Goal: Ask a question

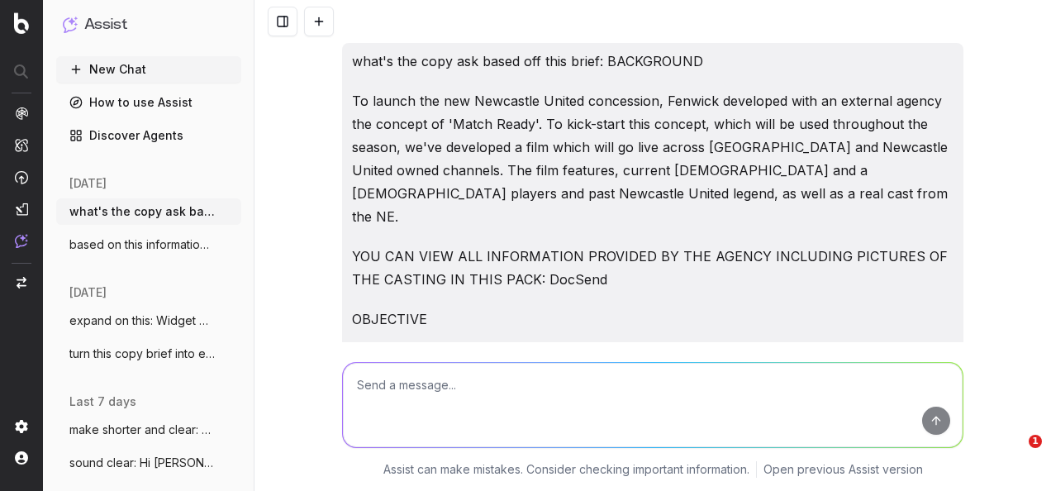
click at [561, 392] on textarea at bounding box center [653, 405] width 620 height 84
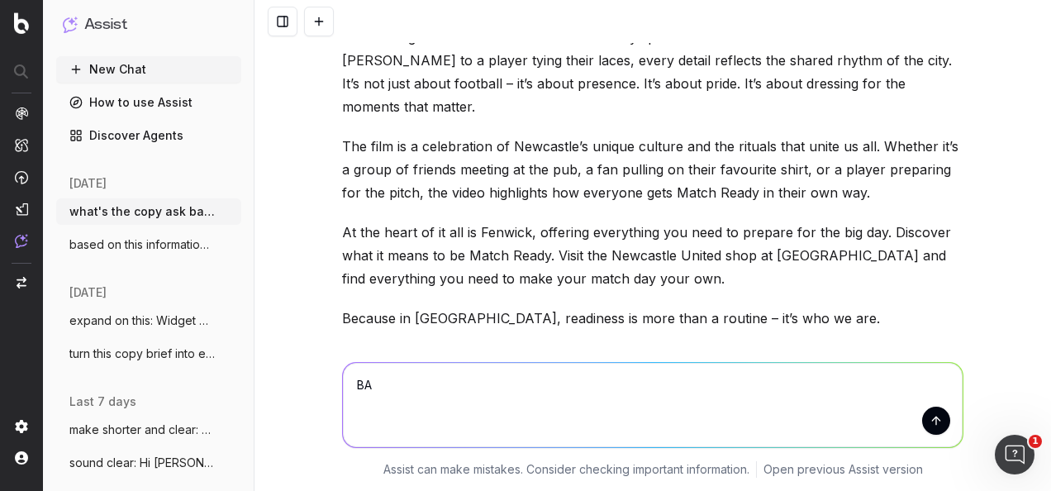
type textarea "B"
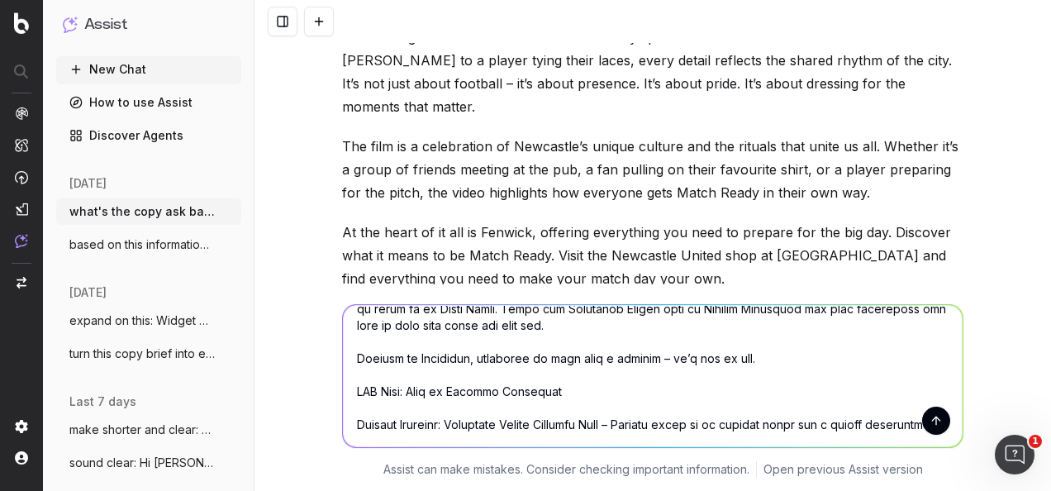
scroll to position [400, 0]
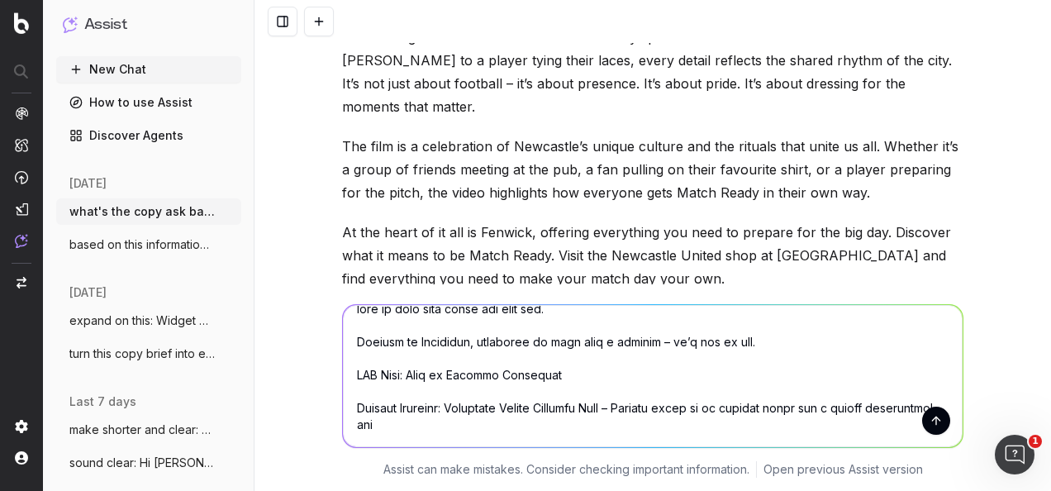
type textarea "based on this copy: In Newcastle, match day is more than just football – it’s a…"
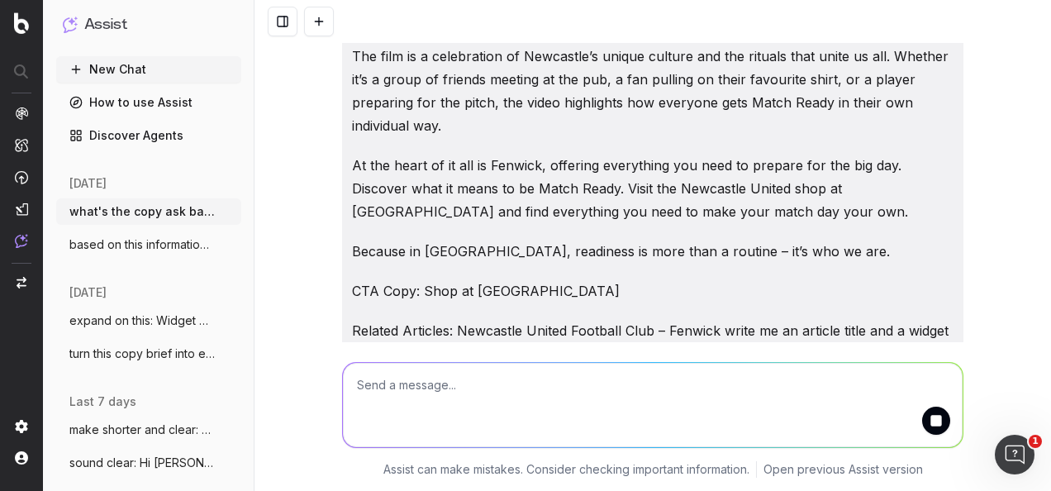
scroll to position [5118, 0]
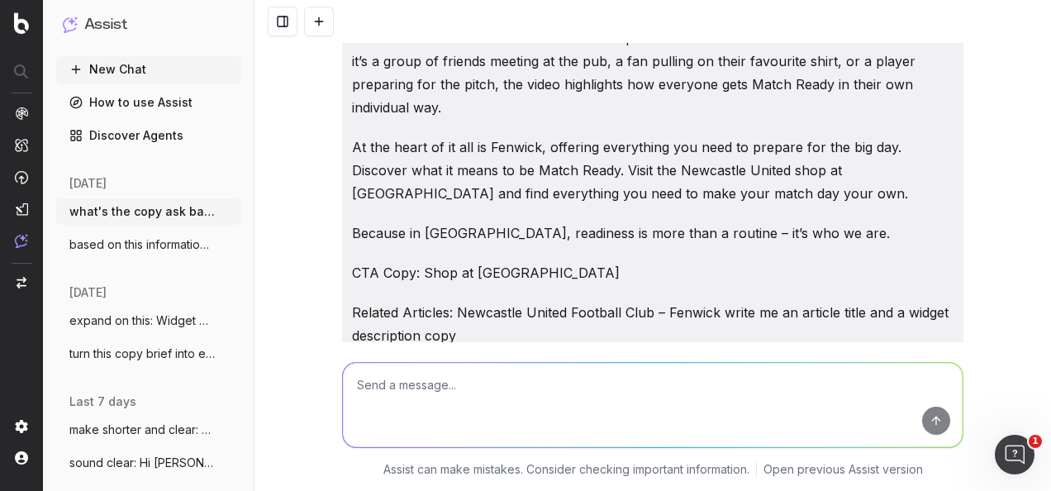
click at [653, 406] on em "Match Ready: Celebrating Newcastle’s Match Day Spirit with Fenwick" at bounding box center [557, 414] width 430 height 17
click at [654, 406] on em "Match Ready: Celebrating Newcastle’s Match Day Spirit with Fenwick" at bounding box center [557, 414] width 430 height 17
copy em "Match Ready: Celebrating Newcastle’s Match Day Spirit with Fenwick"
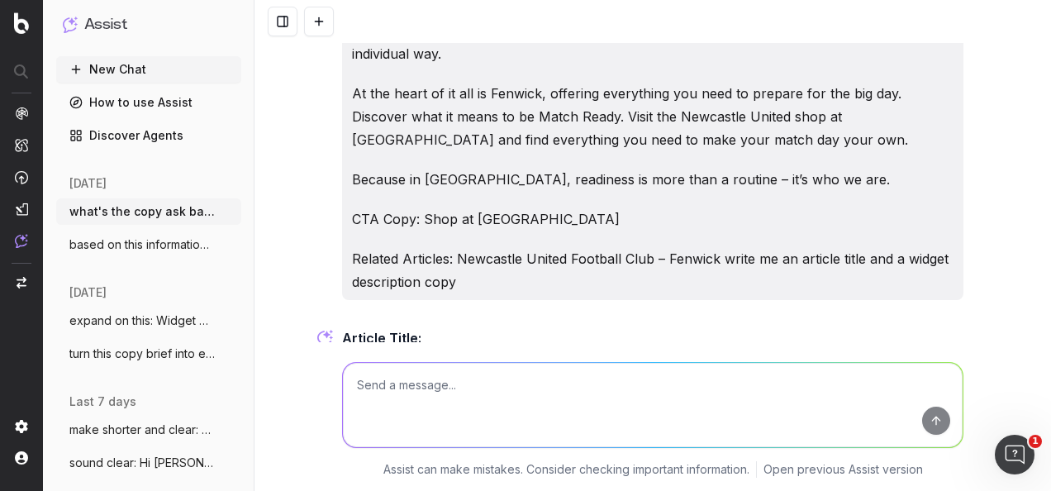
scroll to position [5197, 0]
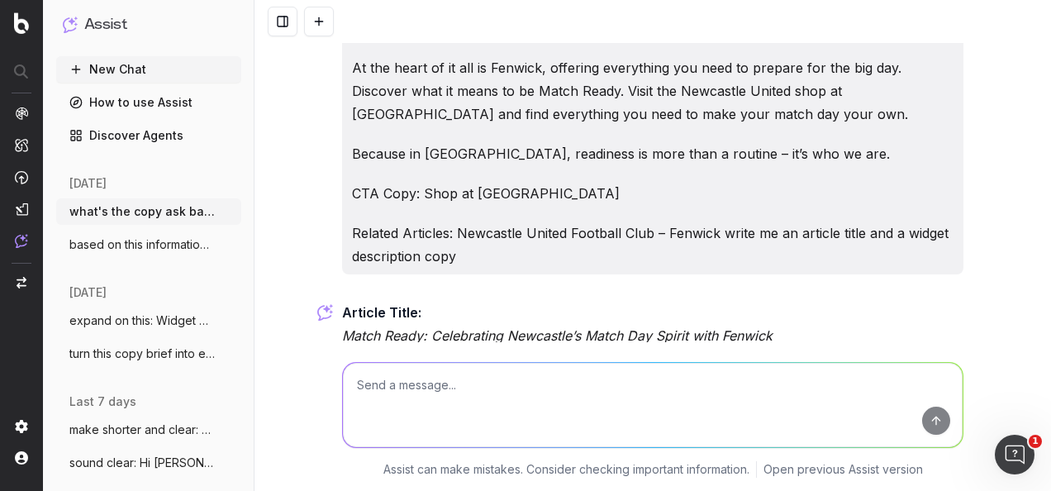
drag, startPoint x: 551, startPoint y: 259, endPoint x: 329, endPoint y: 191, distance: 232.5
drag, startPoint x: 329, startPoint y: 191, endPoint x: 470, endPoint y: 230, distance: 146.5
copy p "Get Match Ready with Fenwick Newcastle. Discover the rituals, pride, and identi…"
click at [544, 406] on textarea at bounding box center [653, 405] width 620 height 84
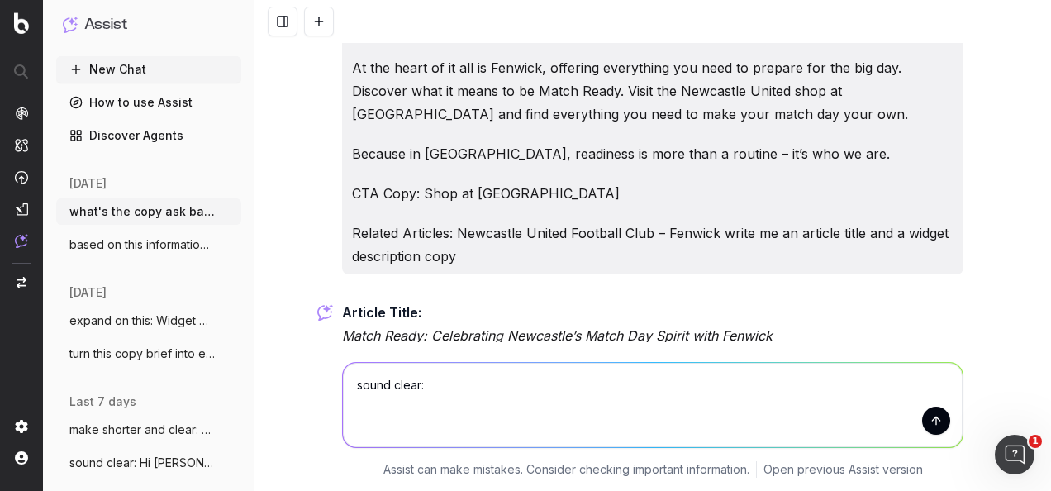
paste textarea "﻿Can link to this at the bottom of the article perhaps as it's related and will…"
type textarea "sound clear: ﻿Can link to this at the bottom of the article perhaps as it's rel…"
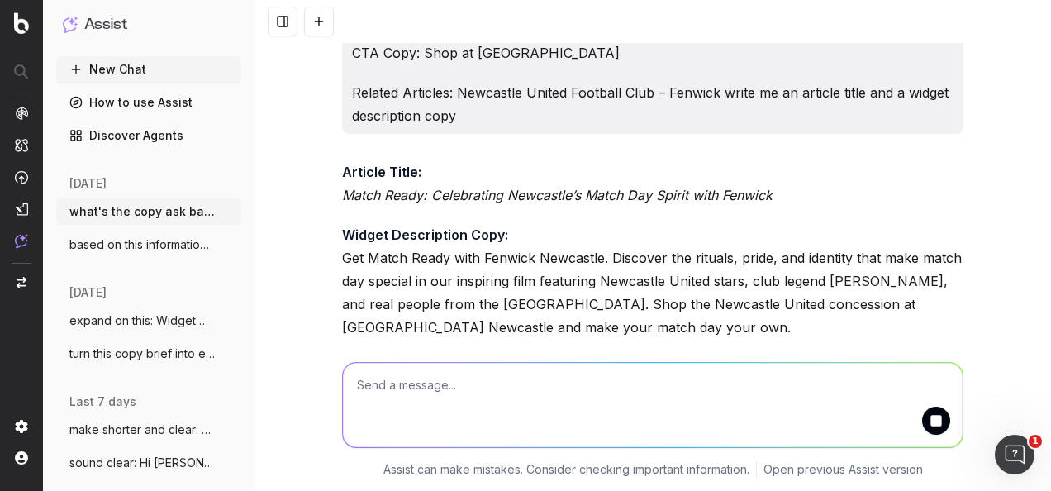
scroll to position [5346, 0]
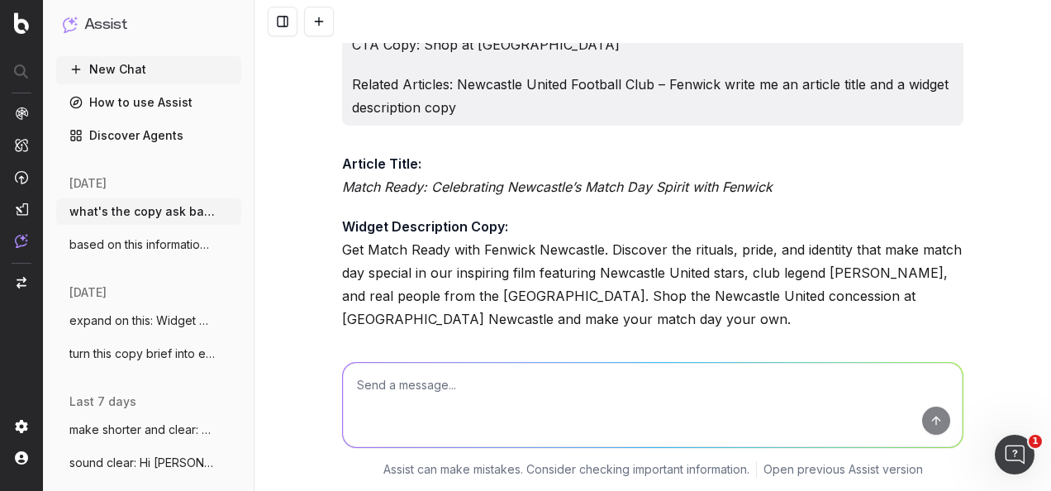
click at [472, 387] on textarea at bounding box center [653, 405] width 620 height 84
paste textarea "﻿Can link to this at the bottom of the article perhaps as it's related and will…"
type textarea "make this point clear: ﻿Can link to this at the bottom of the article perhaps a…"
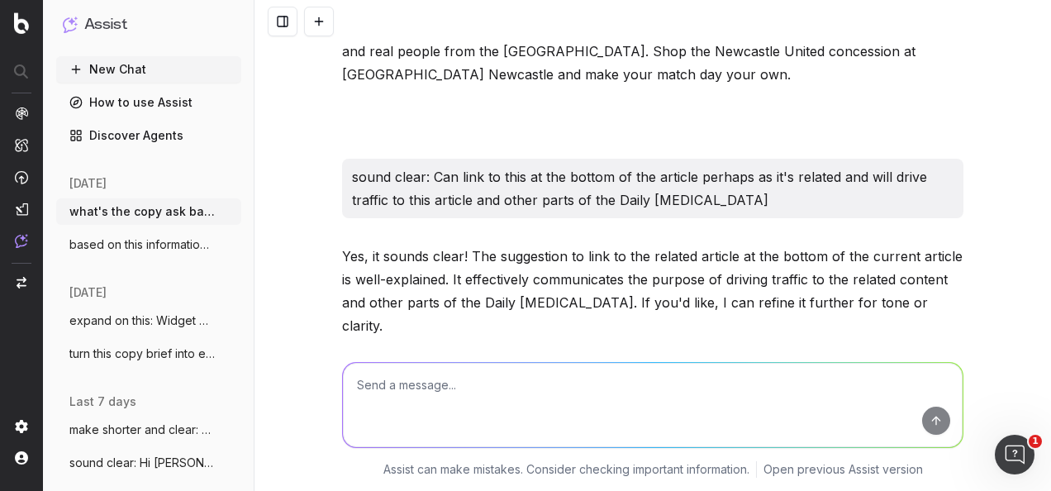
scroll to position [5709, 0]
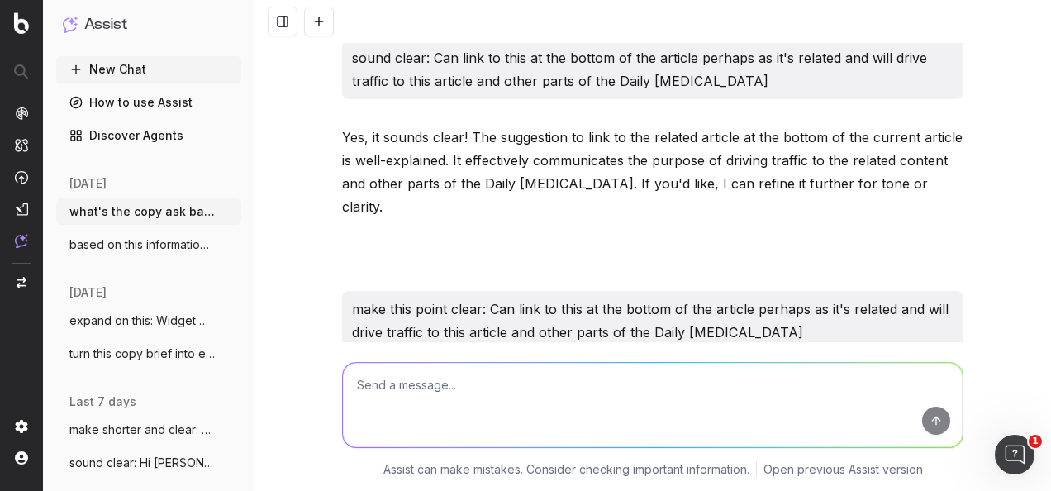
drag, startPoint x: 880, startPoint y: 218, endPoint x: 345, endPoint y: 192, distance: 535.1
click at [345, 416] on p ""This related article can be linked at the bottom of the current piece, as it t…" at bounding box center [652, 450] width 621 height 69
copy p "This related article can be linked at the bottom of the current piece, as it ti…"
click at [534, 397] on textarea at bounding box center [653, 405] width 620 height 84
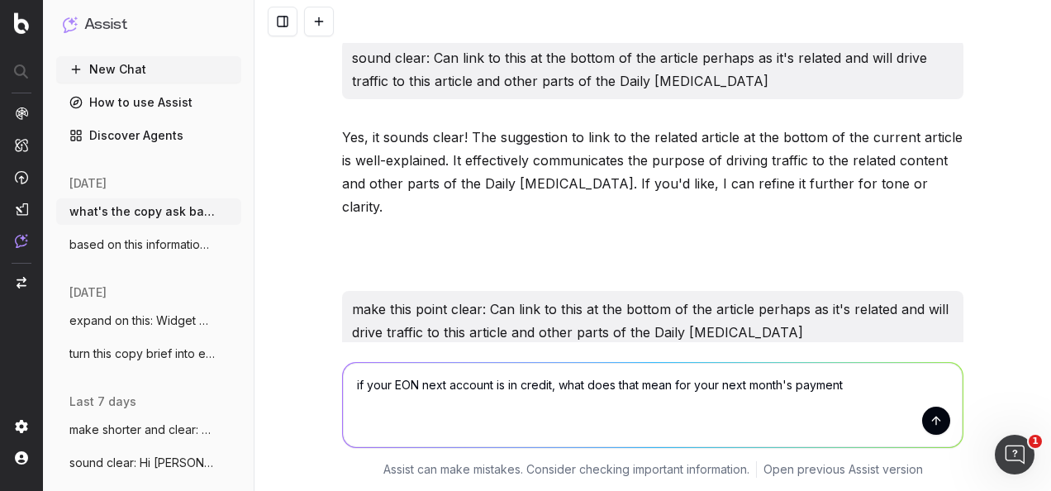
type textarea "if your EON next account is in credit, what does that mean for your next month'…"
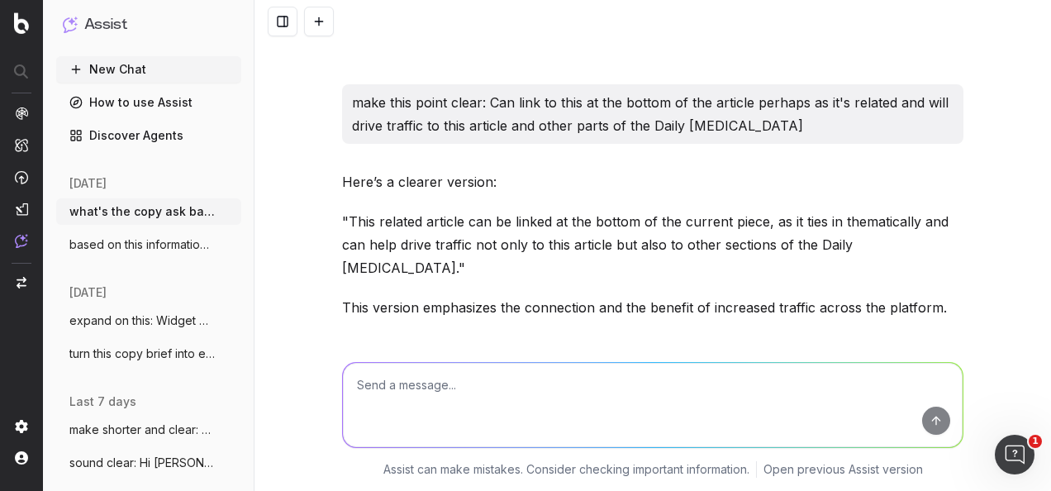
scroll to position [5941, 0]
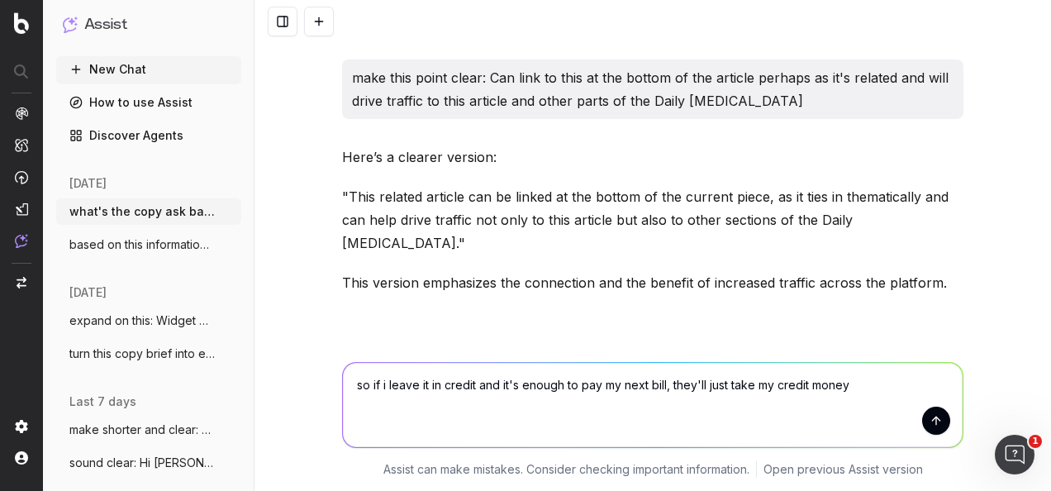
type textarea "so if i leave it in credit and it's enough to pay my next bill, they'll just ta…"
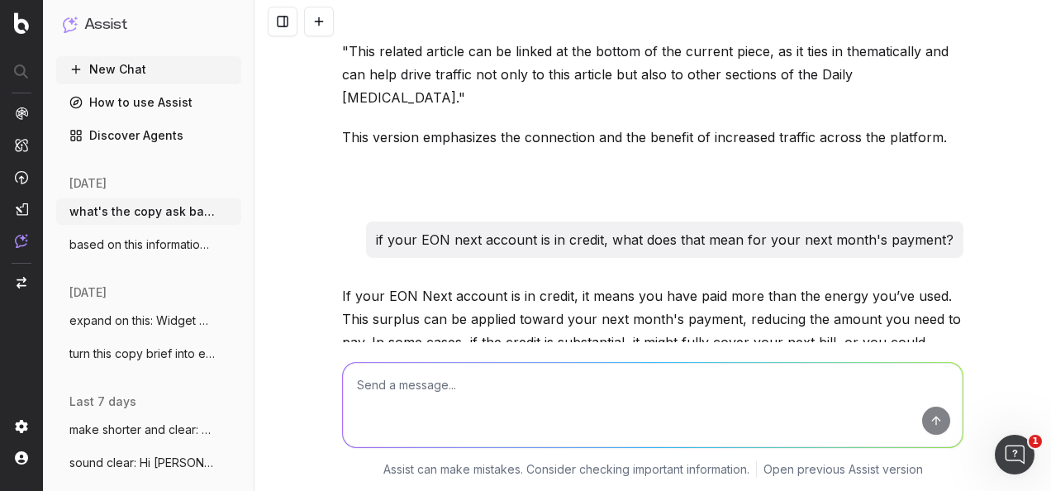
scroll to position [6169, 0]
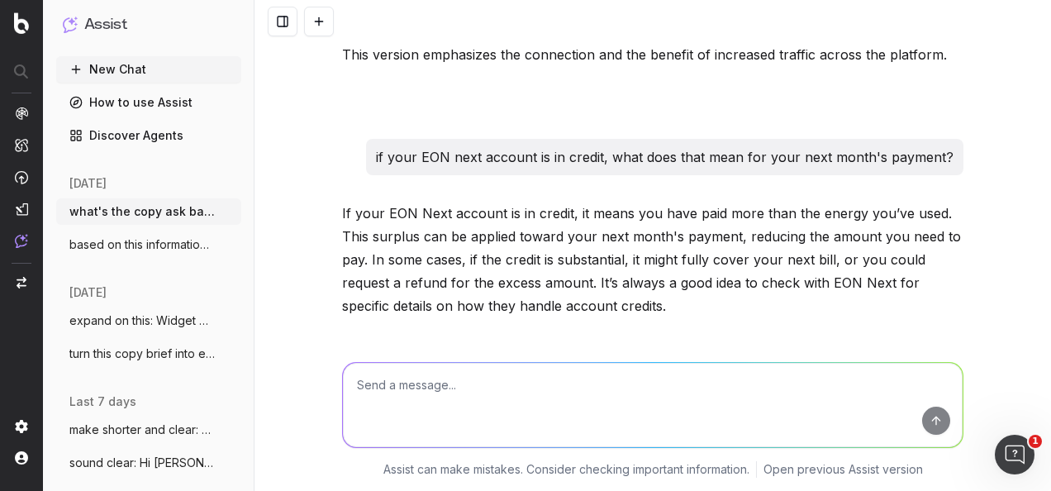
click at [574, 396] on textarea at bounding box center [653, 405] width 620 height 84
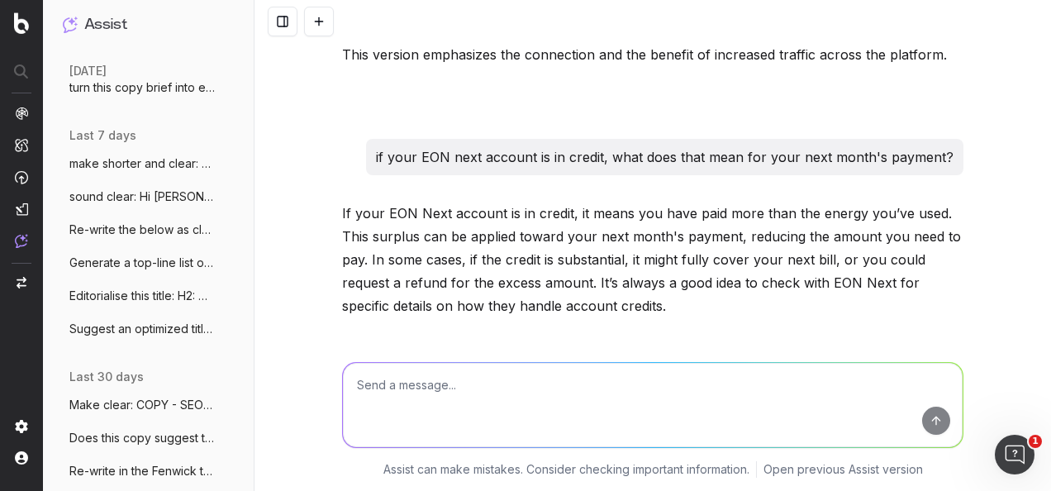
scroll to position [496, 0]
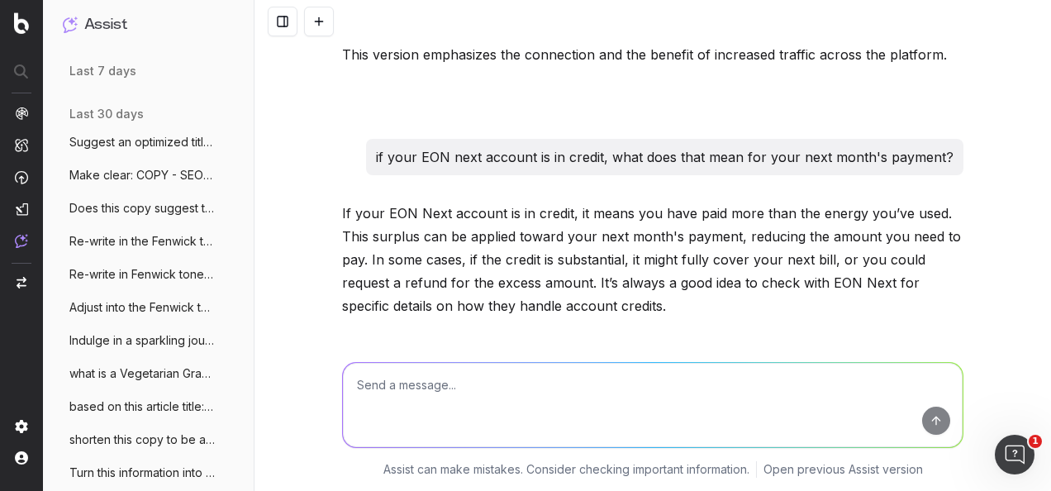
click at [34, 201] on nav at bounding box center [21, 245] width 43 height 491
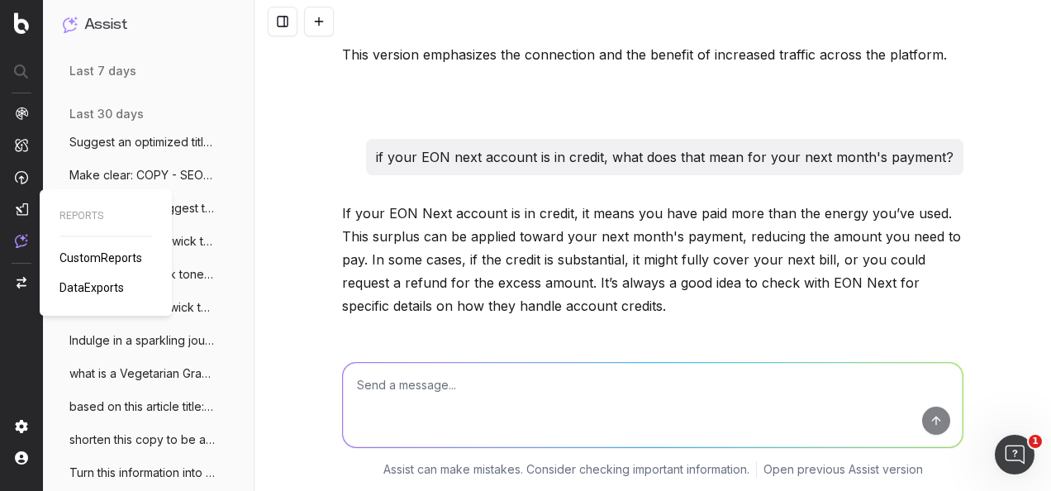
click at [23, 213] on img at bounding box center [21, 208] width 13 height 13
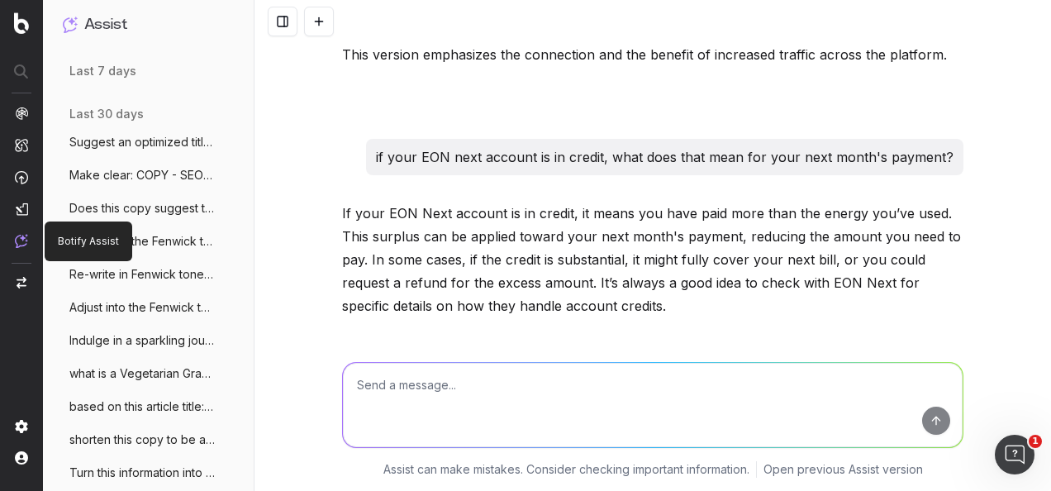
click at [11, 251] on nav at bounding box center [21, 245] width 43 height 491
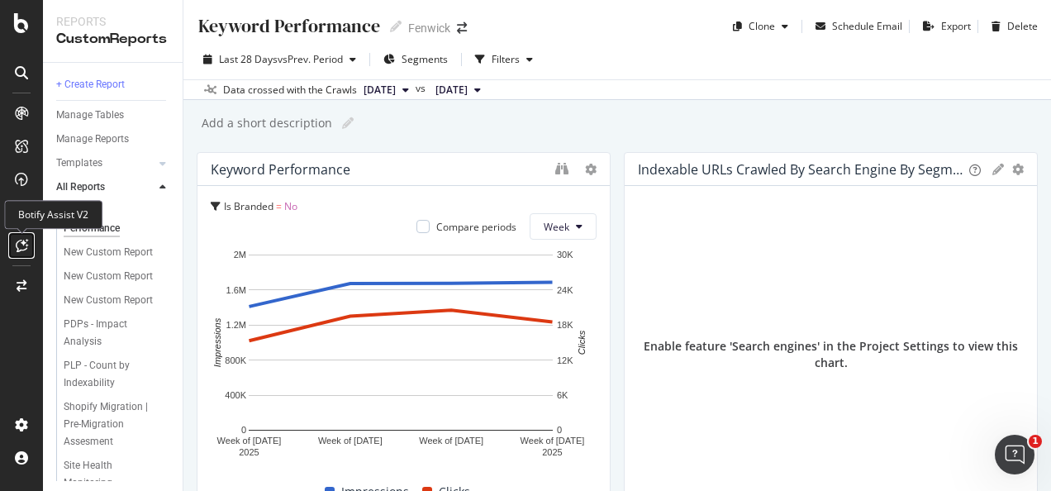
click at [25, 238] on div at bounding box center [21, 245] width 26 height 26
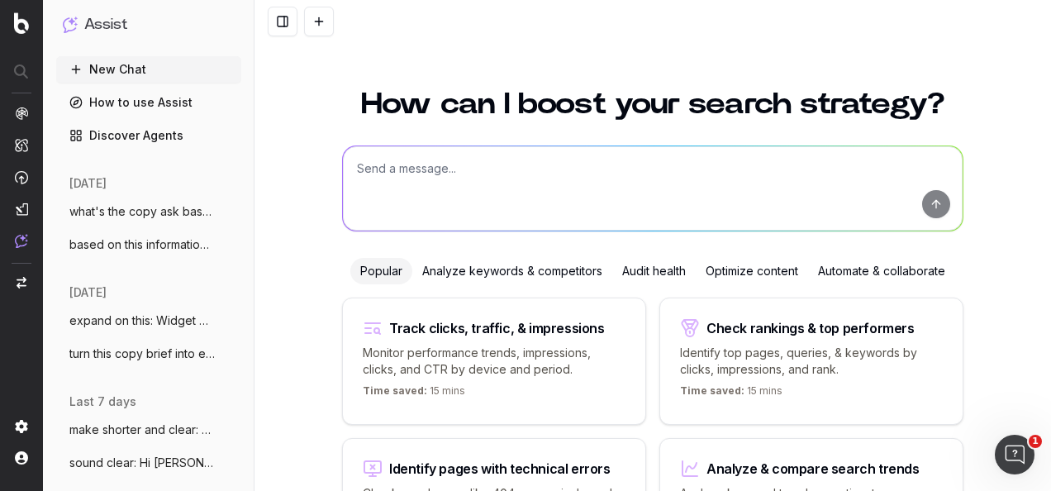
click at [509, 187] on textarea at bounding box center [653, 188] width 620 height 84
type textarea "B"
paste textarea "H1: Christmas at Fenwick Introduction: There’s nothing quite like a Fenwick Chr…"
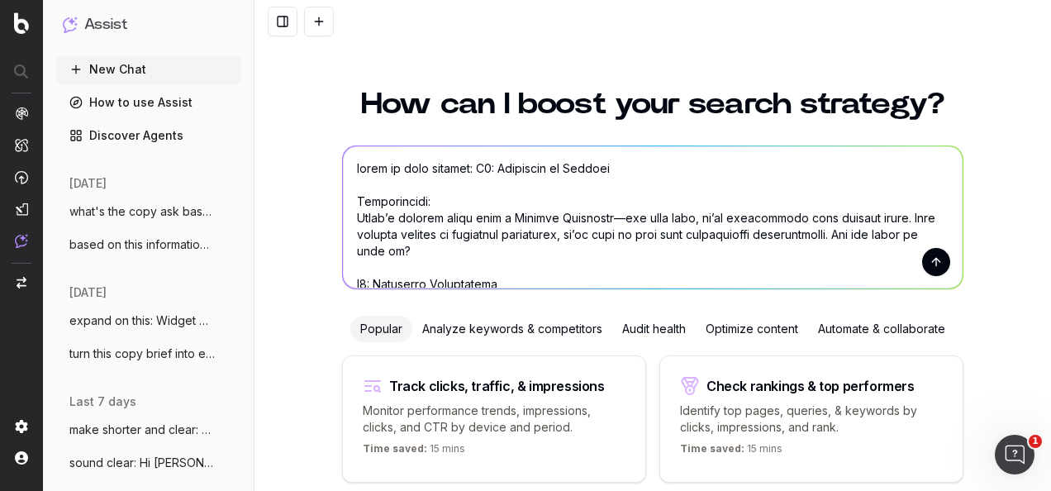
scroll to position [796, 0]
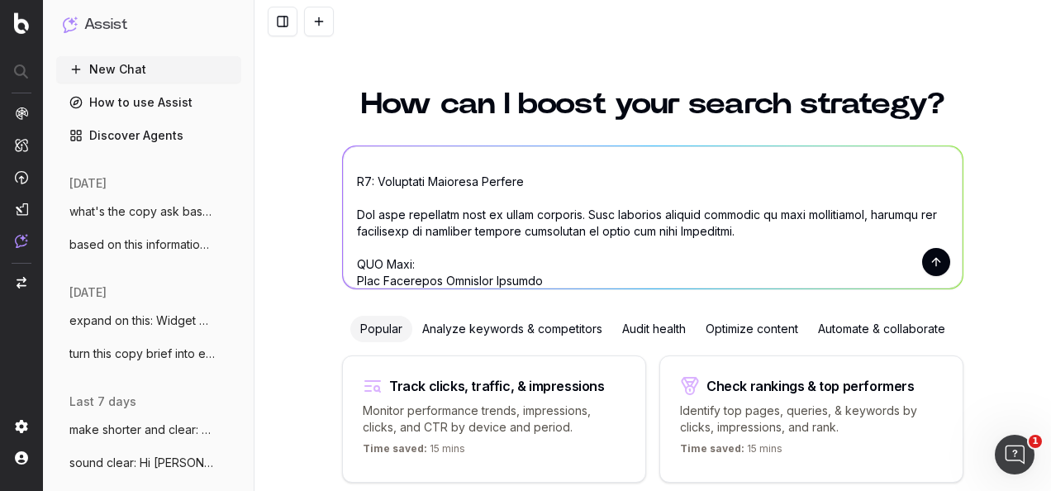
type textarea "based on this article: H1: Christmas at Fenwick Introduction: There’s nothing q…"
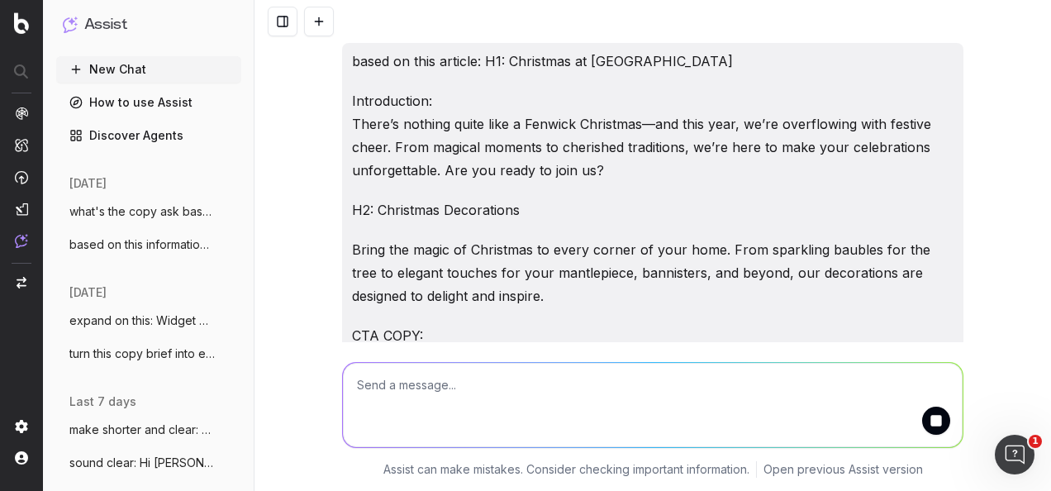
scroll to position [0, 0]
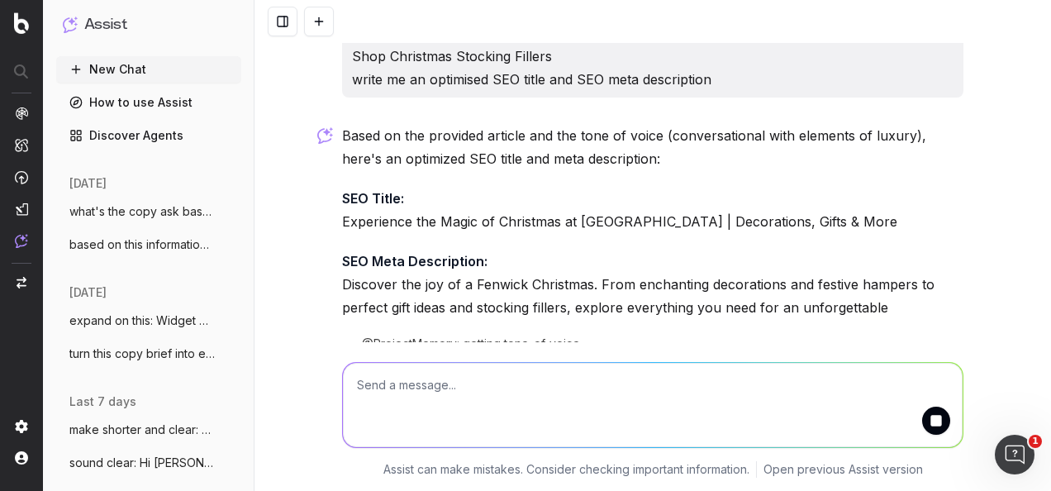
scroll to position [1267, 0]
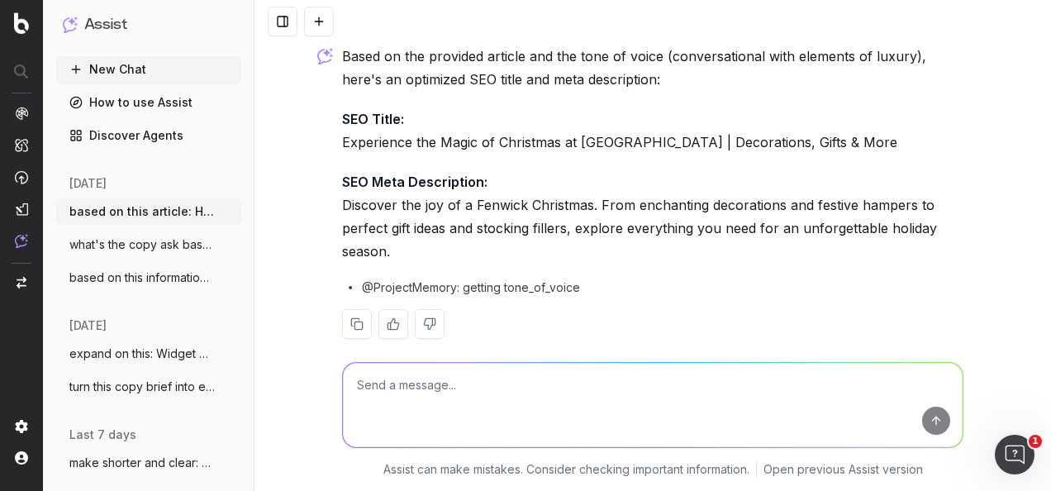
click at [641, 178] on p "SEO Meta Description: Discover the joy of a Fenwick Christmas. From enchanting …" at bounding box center [652, 216] width 621 height 93
click at [639, 119] on p "SEO Title: Experience the Magic of Christmas at Fenwick | Decorations, Gifts & …" at bounding box center [652, 130] width 621 height 46
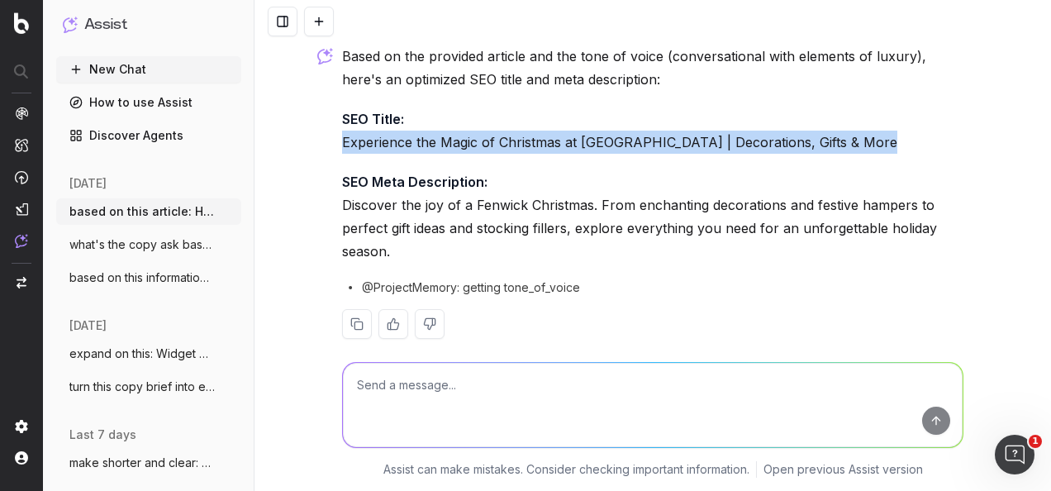
click at [639, 119] on p "SEO Title: Experience the Magic of Christmas at Fenwick | Decorations, Gifts & …" at bounding box center [652, 130] width 621 height 46
copy p "Experience the Magic of Christmas at Fenwick | Decorations, Gifts & More"
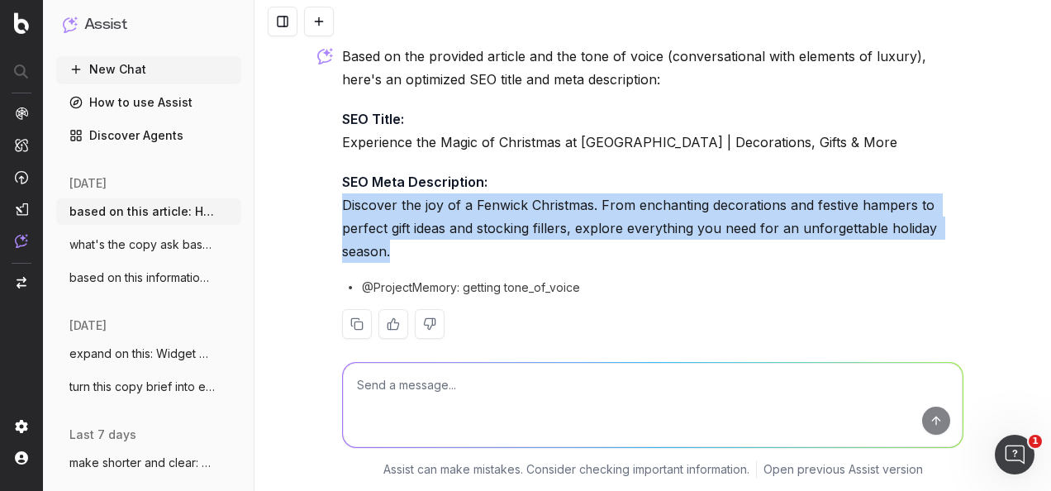
drag, startPoint x: 395, startPoint y: 220, endPoint x: 337, endPoint y: 172, distance: 75.1
click at [342, 172] on p "SEO Meta Description: Discover the joy of a Fenwick Christmas. From enchanting …" at bounding box center [652, 216] width 621 height 93
drag, startPoint x: 337, startPoint y: 172, endPoint x: 355, endPoint y: 182, distance: 20.7
copy p "Discover the joy of a Fenwick Christmas. From enchanting decorations and festiv…"
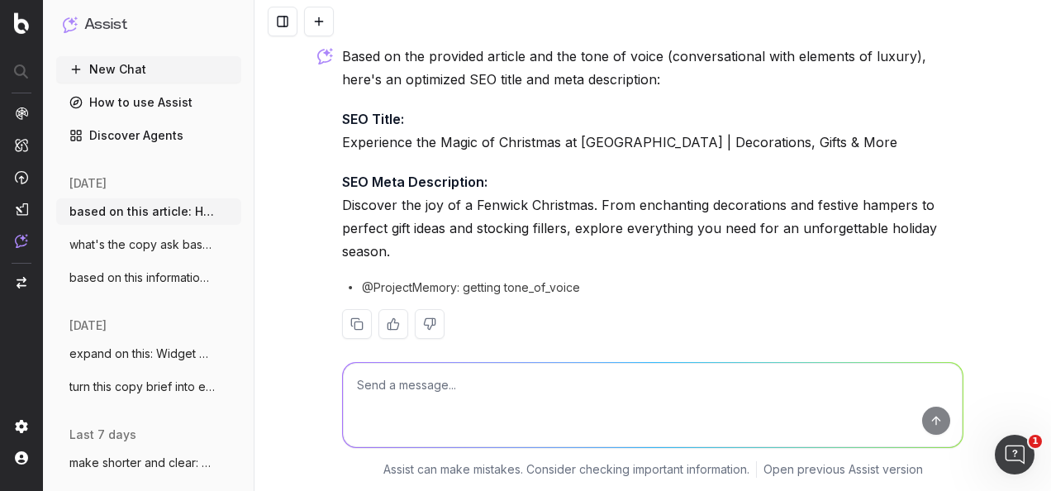
click at [544, 390] on textarea at bounding box center [653, 405] width 620 height 84
paste textarea "Discover the joy of a Fenwick Christmas. From decorations to festive hampers an…"
type textarea "make clear: Discover the joy of a Fenwick Christmas. From decorations to festiv…"
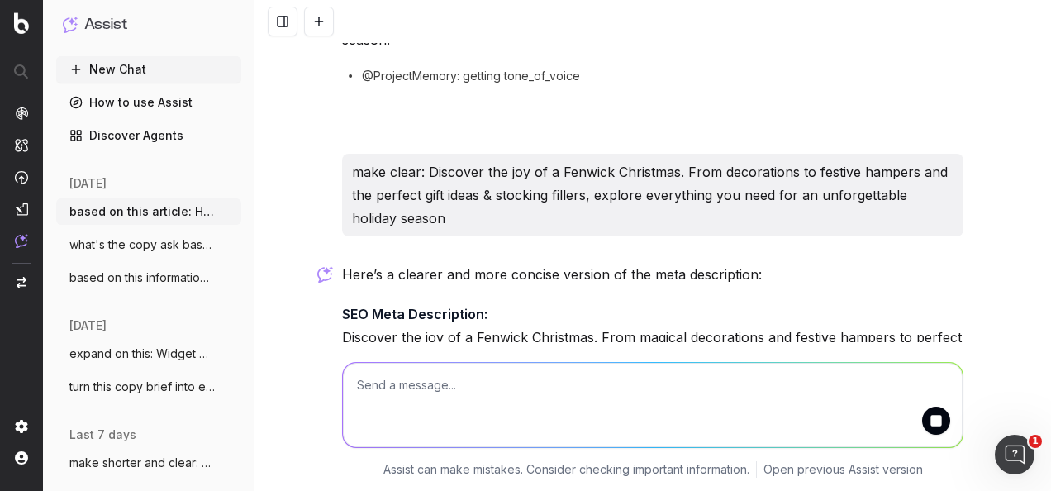
scroll to position [1558, 0]
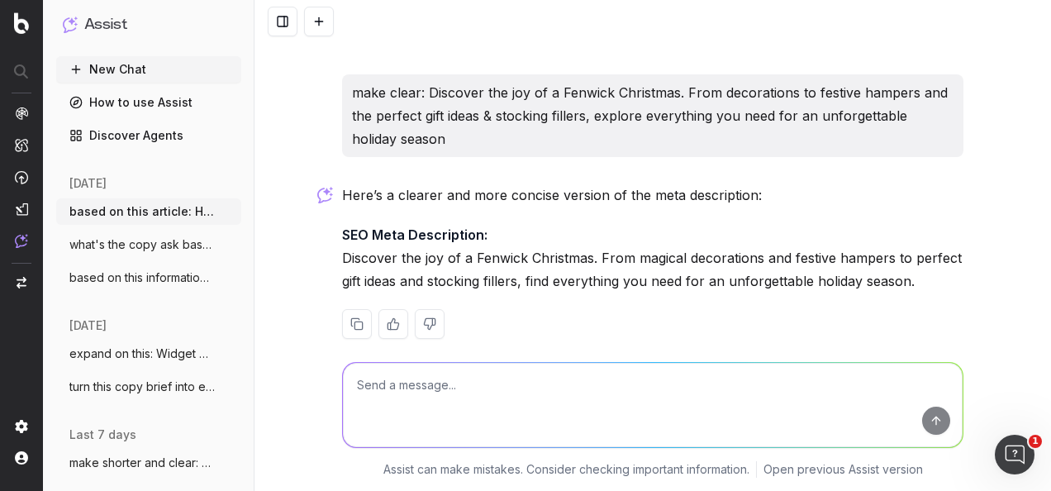
click at [596, 246] on p "SEO Meta Description: Discover the joy of a Fenwick Christmas. From magical dec…" at bounding box center [652, 257] width 621 height 69
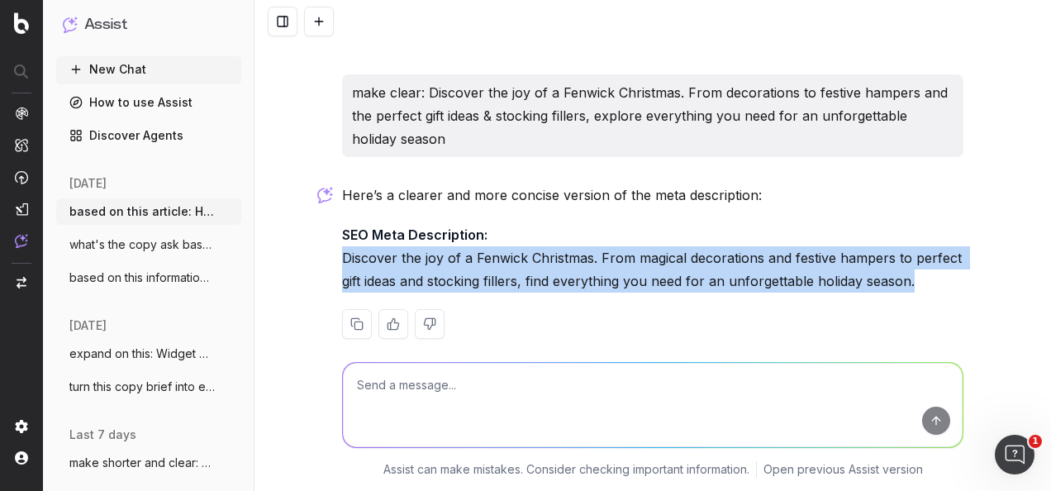
click at [596, 246] on p "SEO Meta Description: Discover the joy of a Fenwick Christmas. From magical dec…" at bounding box center [652, 257] width 621 height 69
copy div "Discover the joy of a Fenwick Christmas. From magical decorations and festive h…"
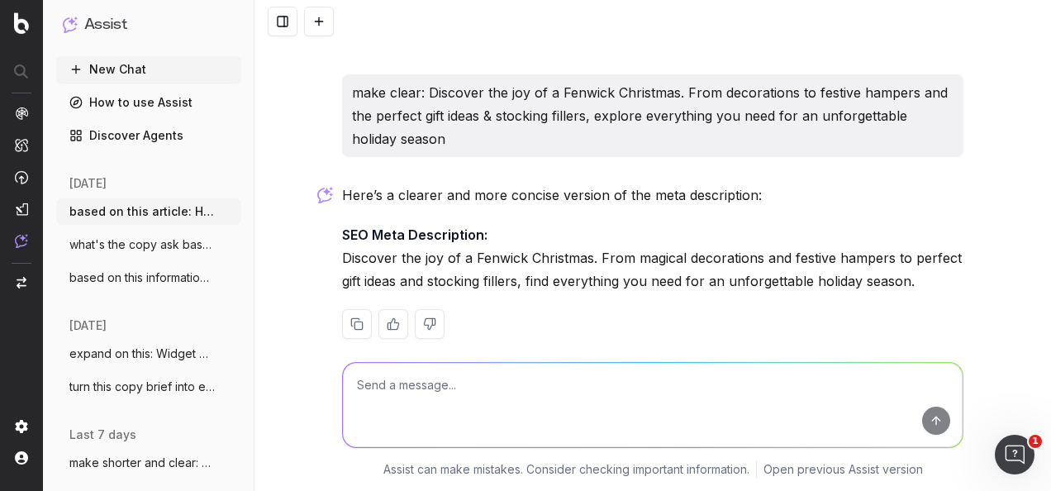
click at [482, 387] on textarea at bounding box center [653, 405] width 620 height 84
paste textarea "Hi Alex, who can I ask for information around our Christmas Delivery dates, ple…"
type textarea "sound clear: Hi Alex, who can I ask for information around our Christmas Delive…"
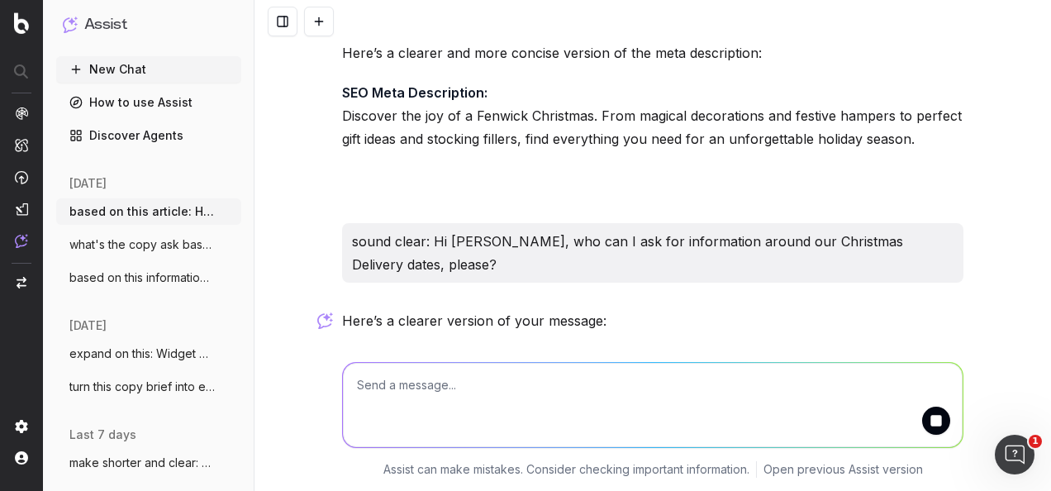
scroll to position [1779, 0]
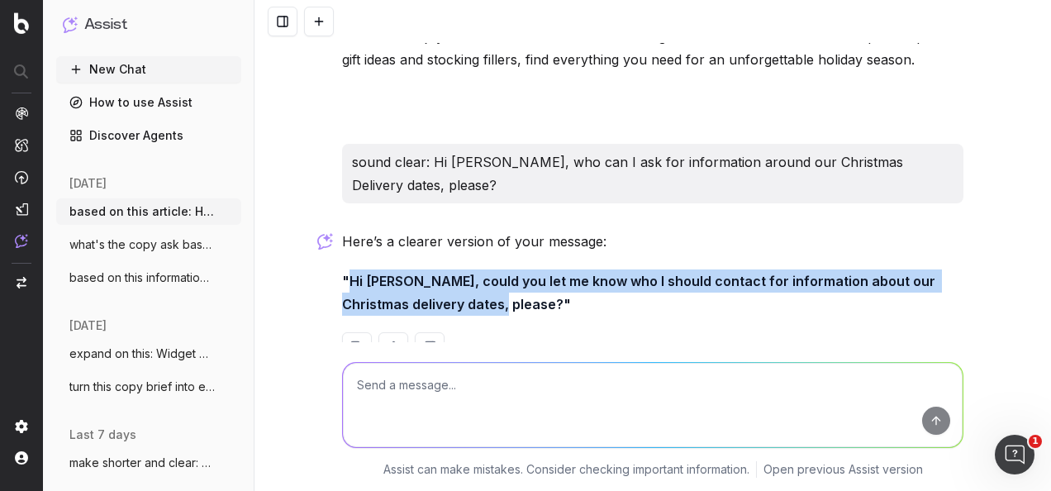
drag, startPoint x: 488, startPoint y: 260, endPoint x: 342, endPoint y: 232, distance: 148.9
click at [342, 273] on strong ""Hi Alex, could you let me know who I should contact for information about our …" at bounding box center [640, 293] width 596 height 40
drag, startPoint x: 342, startPoint y: 232, endPoint x: 367, endPoint y: 231, distance: 24.8
copy strong "Hi Alex, could you let me know who I should contact for information about our C…"
click at [542, 411] on textarea at bounding box center [653, 405] width 620 height 84
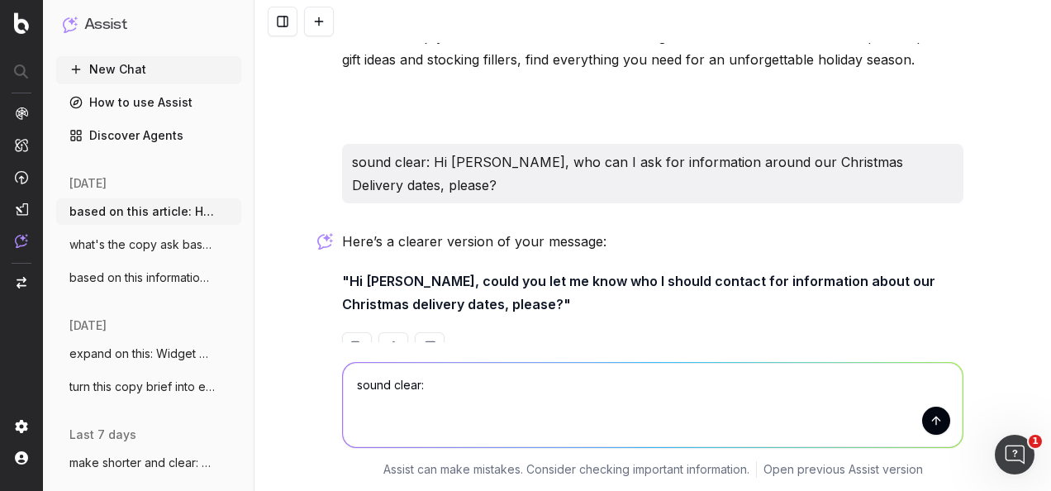
paste textarea "Any chance you know what our Christmas delivery dates are at Fenwick? I've look…"
type textarea "sound clear: Any chance you know what our Christmas delivery dates are at Fenwi…"
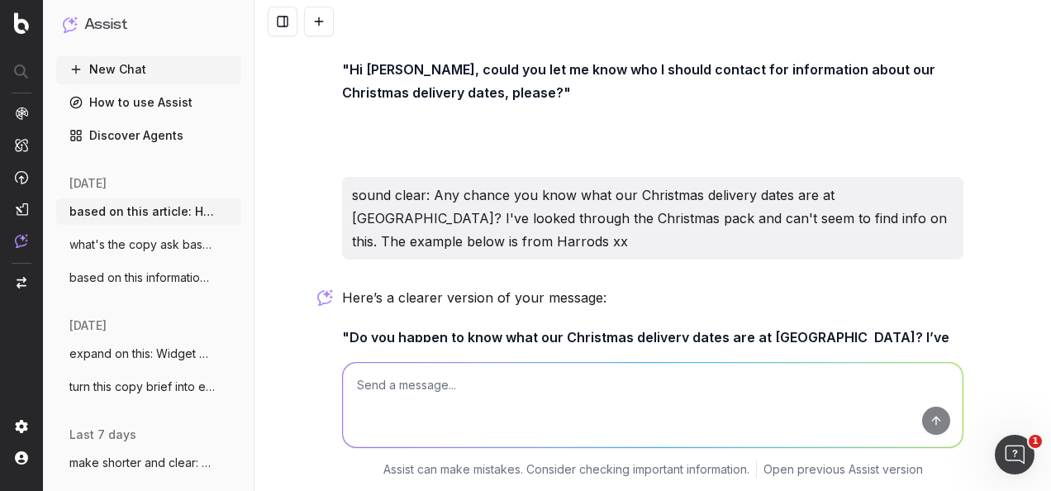
scroll to position [2070, 0]
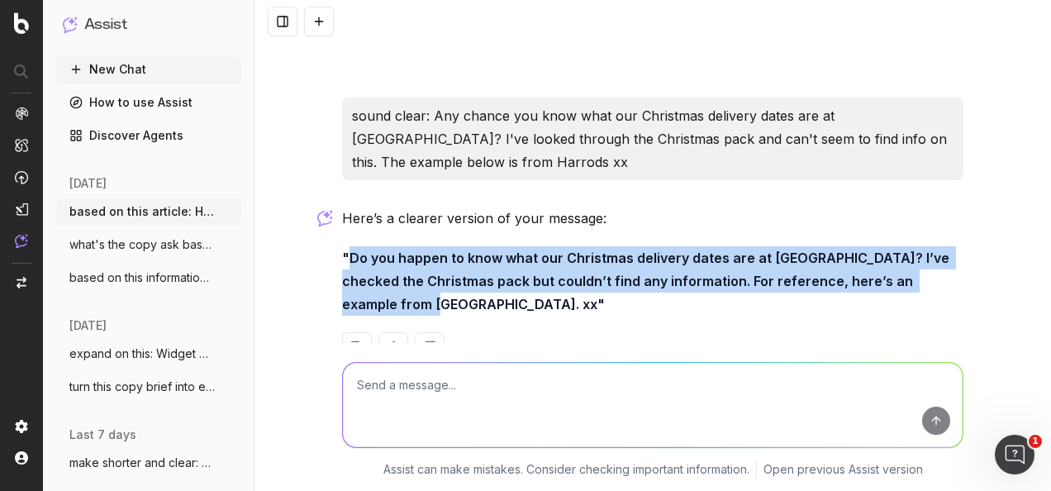
drag, startPoint x: 341, startPoint y: 211, endPoint x: 352, endPoint y: 260, distance: 49.9
click at [352, 260] on strong ""Do you happen to know what our Christmas delivery dates are at Fenwick? I’ve c…" at bounding box center [647, 280] width 610 height 63
drag, startPoint x: 352, startPoint y: 260, endPoint x: 349, endPoint y: 214, distance: 46.4
copy strong "Do you happen to know what our Christmas delivery dates are at Fenwick? I’ve ch…"
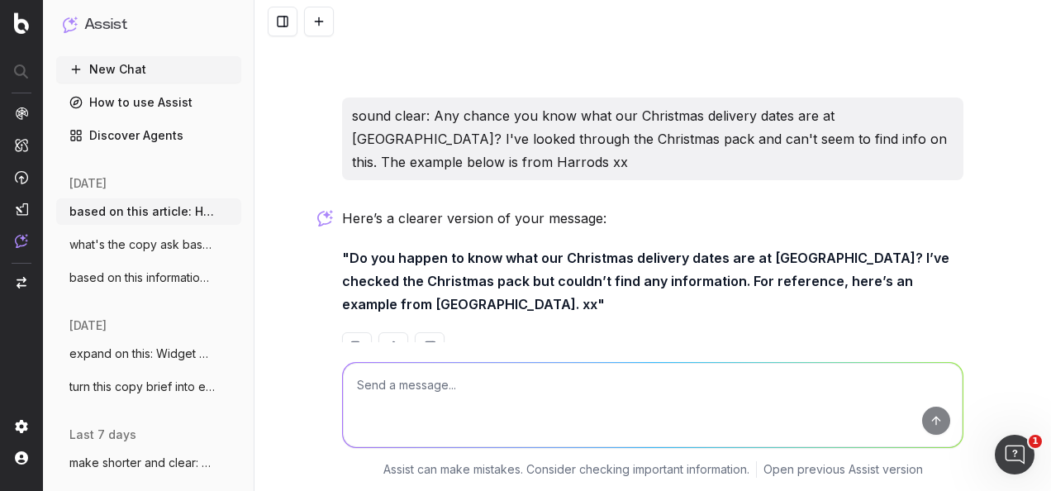
click at [466, 390] on textarea at bounding box center [653, 405] width 620 height 84
paste textarea "From santa-themed events to festive-filled activities, discover our latest Chri…"
type textarea "re-write in the fenwick tone of voice: From santa-themed events to festive-fill…"
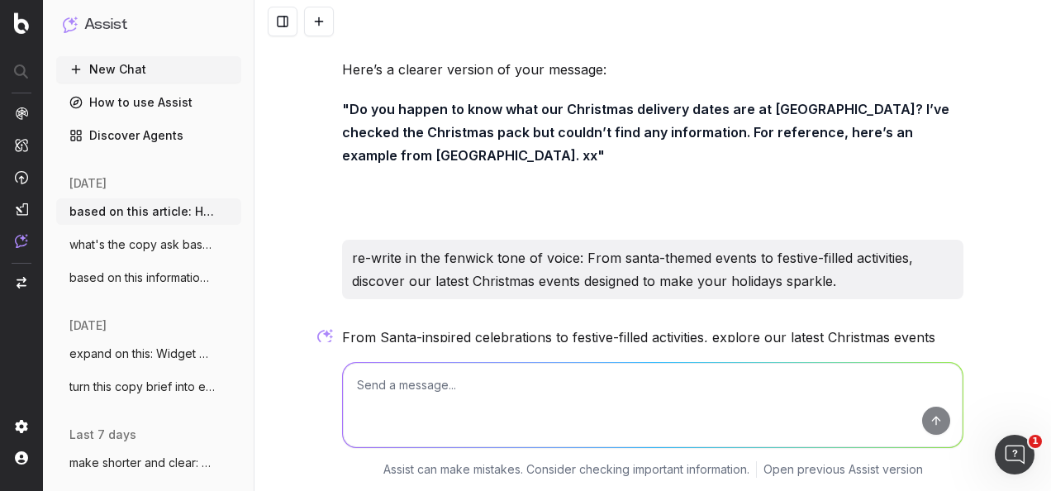
scroll to position [2275, 0]
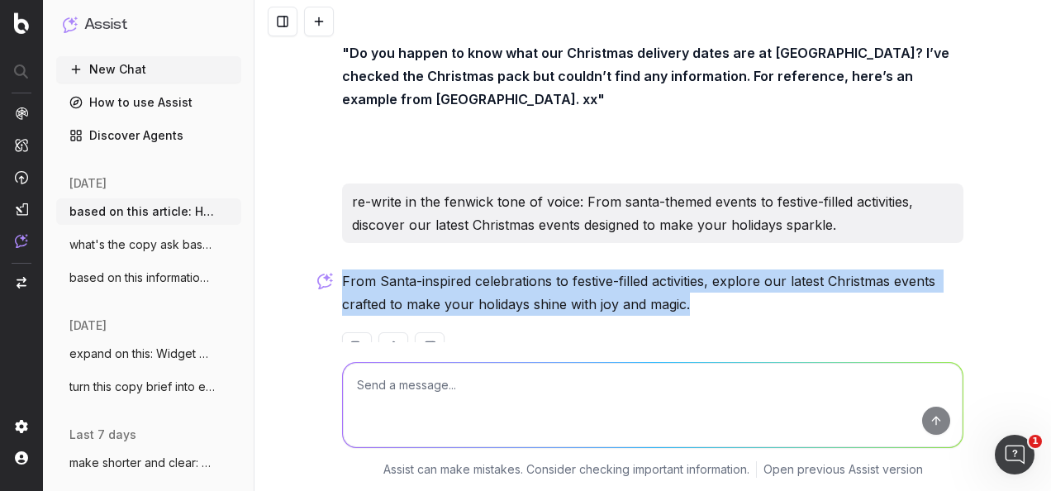
drag, startPoint x: 689, startPoint y: 260, endPoint x: 335, endPoint y: 233, distance: 354.6
click at [342, 269] on p "From Santa-inspired celebrations to festive-filled activities, explore our late…" at bounding box center [652, 292] width 621 height 46
copy p "From Santa-inspired celebrations to festive-filled activities, explore our late…"
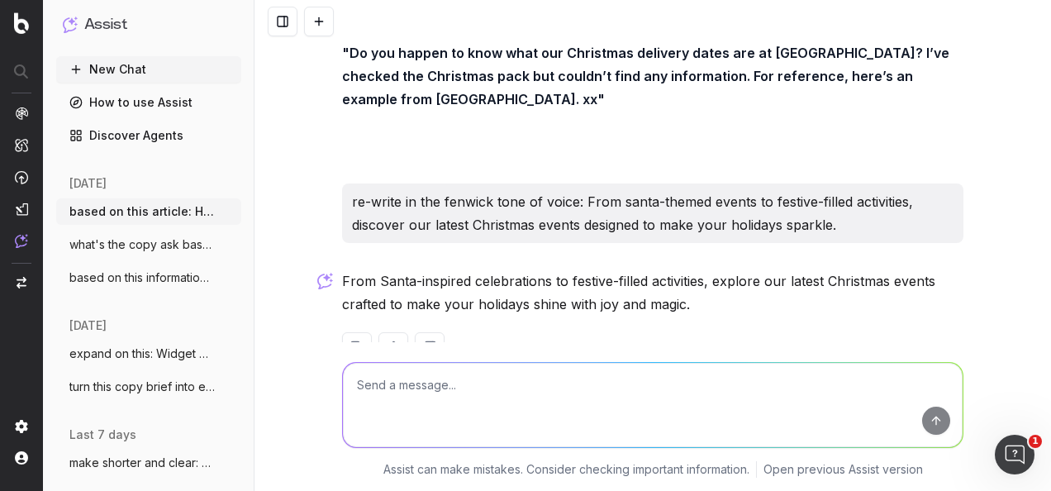
click at [524, 373] on textarea at bounding box center [653, 405] width 620 height 84
paste textarea "Can we showcase the 3 latest Christmas events here, including their feature ima…"
type textarea "sound clear: Can we showcase the 3 latest Christmas events here, including thei…"
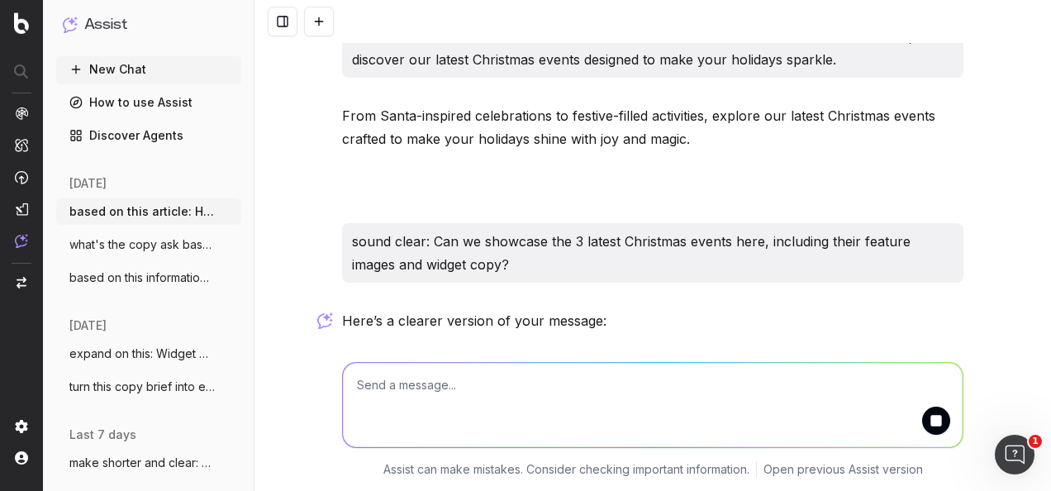
scroll to position [2519, 0]
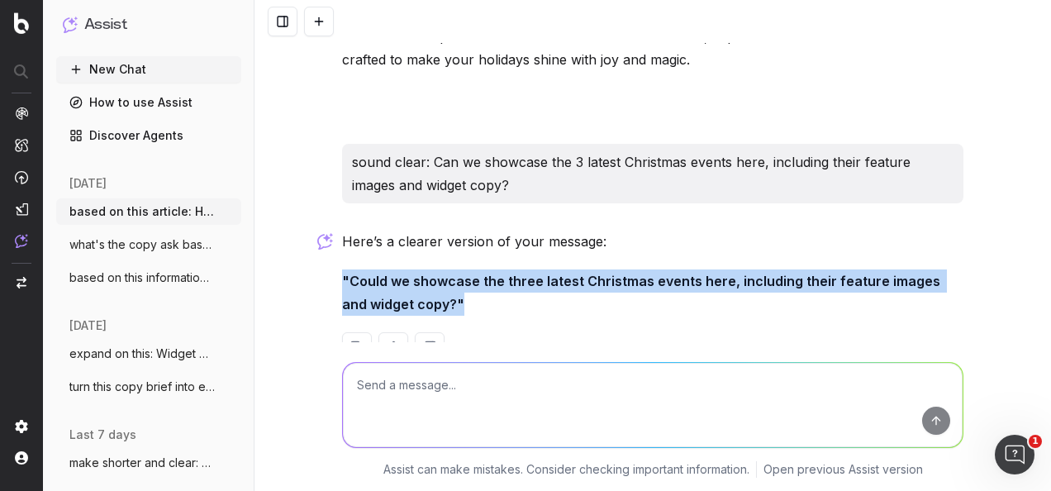
drag, startPoint x: 411, startPoint y: 249, endPoint x: 320, endPoint y: 225, distance: 93.4
click at [320, 225] on div "based on this article: H1: Christmas at Fenwick Introduction: There’s nothing q…" at bounding box center [652, 245] width 796 height 491
copy strong ""Could we showcase the three latest Christmas events here, including their feat…"
